Goal: Go to known website: Go to known website

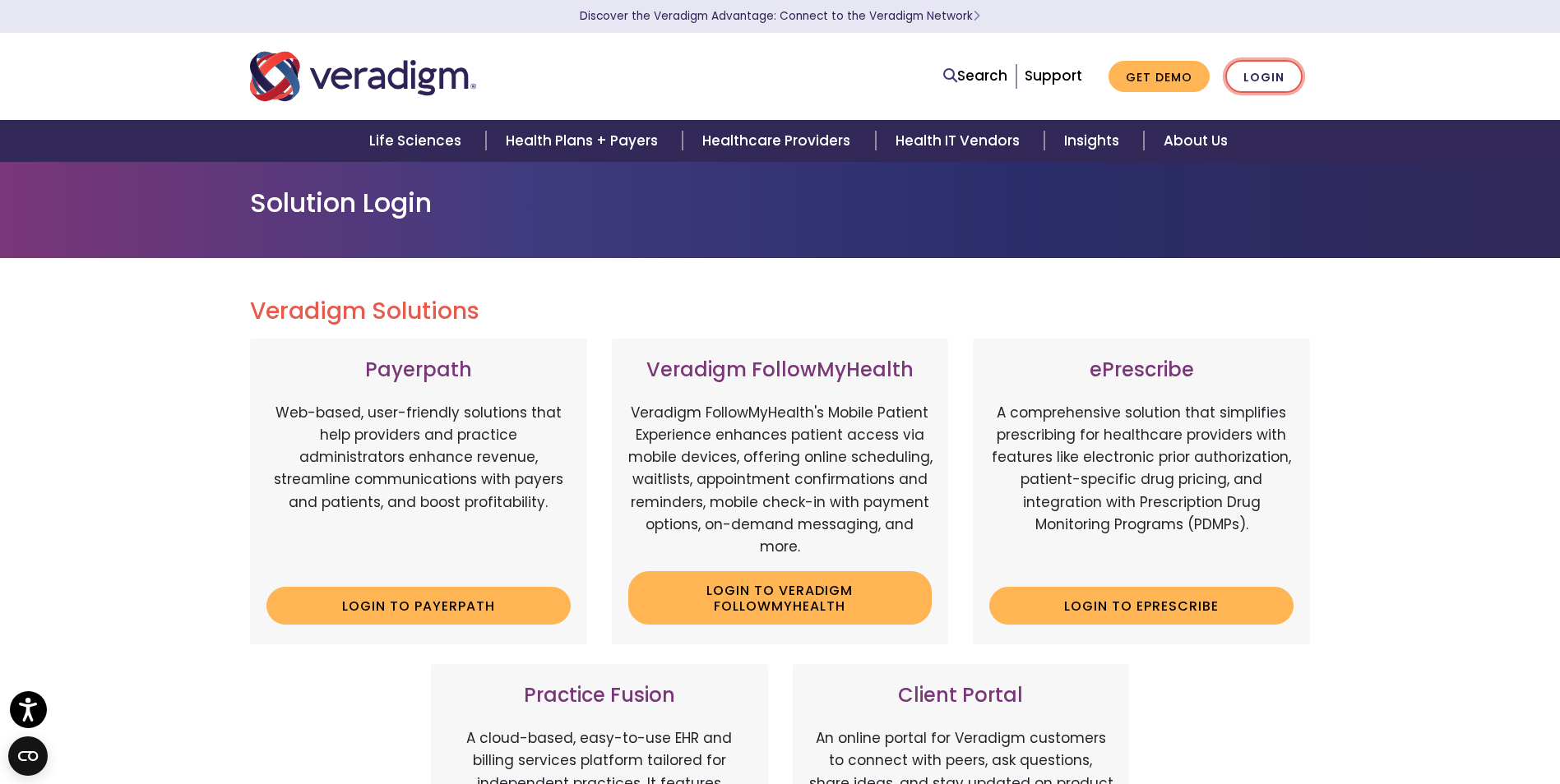
click at [1255, 84] on link "Login" at bounding box center [1264, 77] width 77 height 33
click at [429, 602] on link "Login to Payerpath" at bounding box center [419, 606] width 304 height 38
click at [1258, 75] on link "Login" at bounding box center [1264, 77] width 77 height 33
click at [470, 619] on link "Login to Payerpath" at bounding box center [419, 606] width 304 height 38
